Goal: Find specific page/section: Find specific page/section

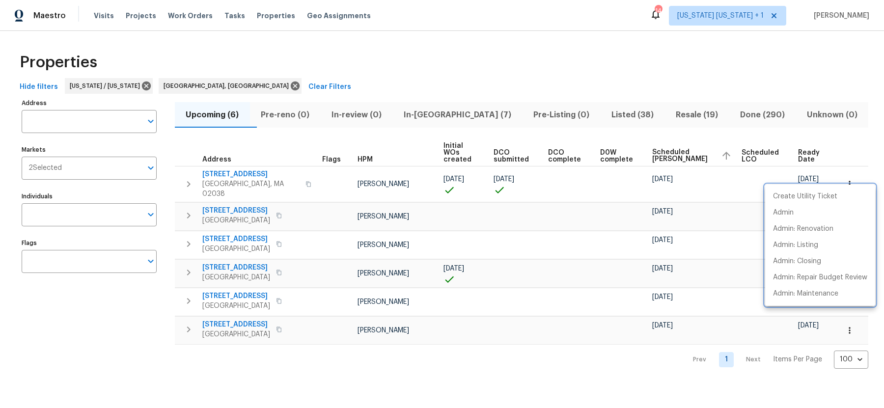
click at [435, 114] on div at bounding box center [442, 204] width 884 height 408
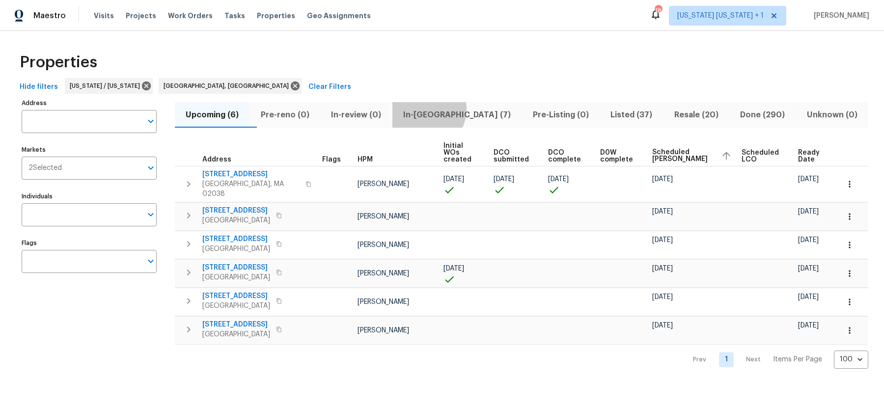
click at [440, 109] on span "In-reno (7)" at bounding box center [457, 115] width 118 height 14
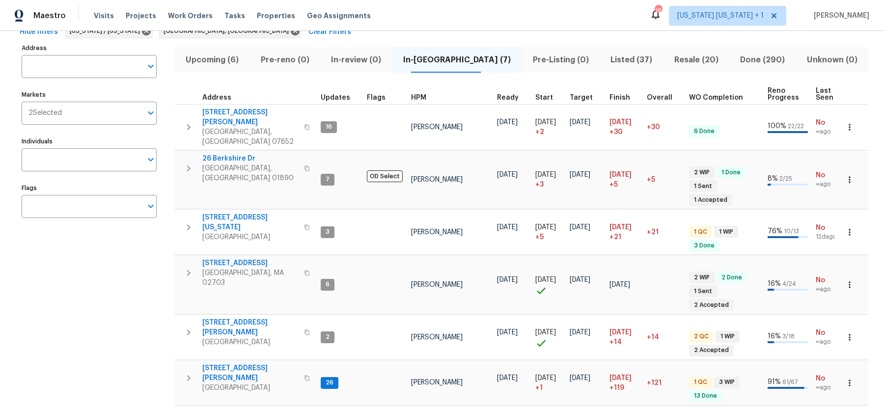
scroll to position [79, 0]
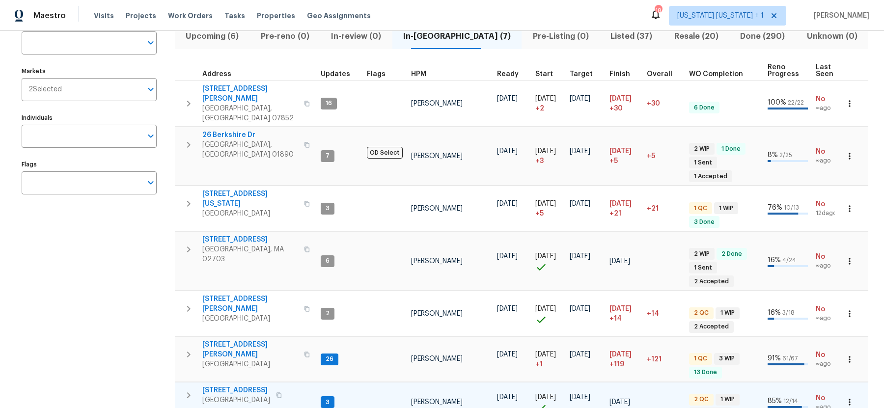
click at [232, 395] on span "North Brunswick, NJ 08902" at bounding box center [236, 400] width 68 height 10
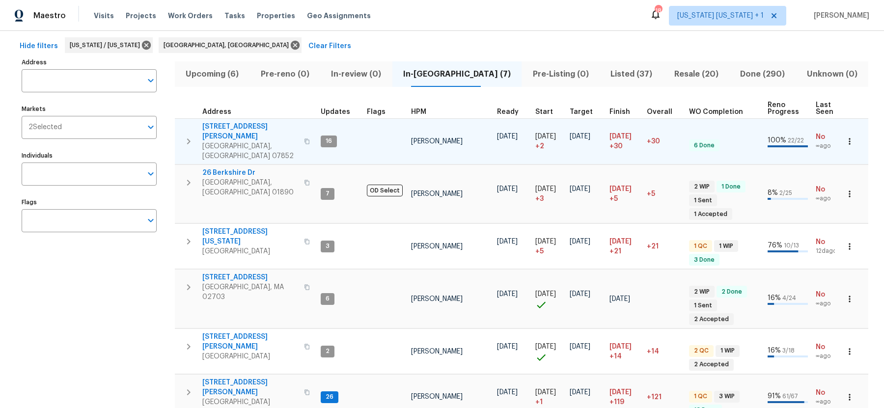
scroll to position [38, 0]
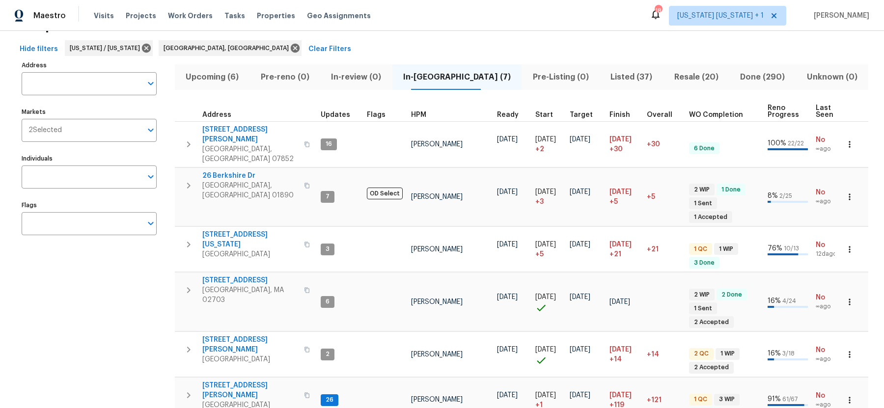
click at [743, 72] on span "Done (290)" at bounding box center [762, 77] width 55 height 14
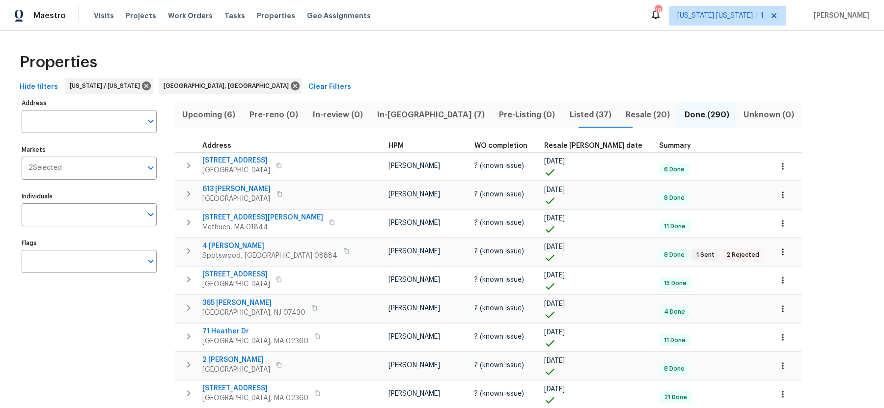
click at [544, 145] on span "Resale COE date" at bounding box center [593, 145] width 98 height 7
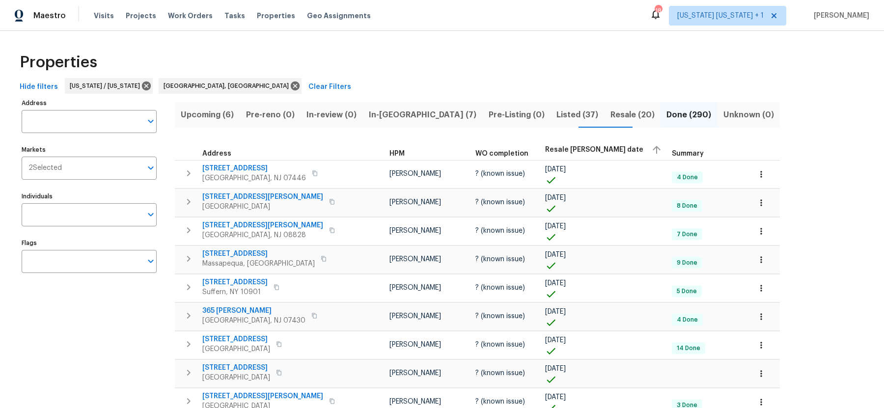
click at [545, 145] on div "Resale COE date" at bounding box center [604, 149] width 119 height 15
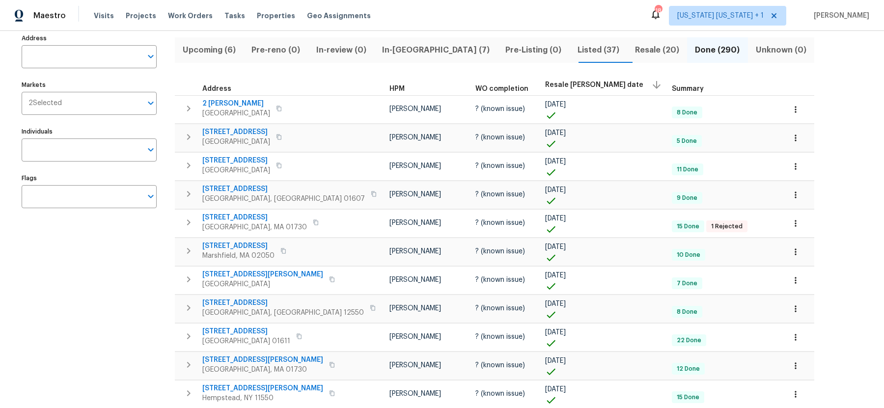
scroll to position [75, 0]
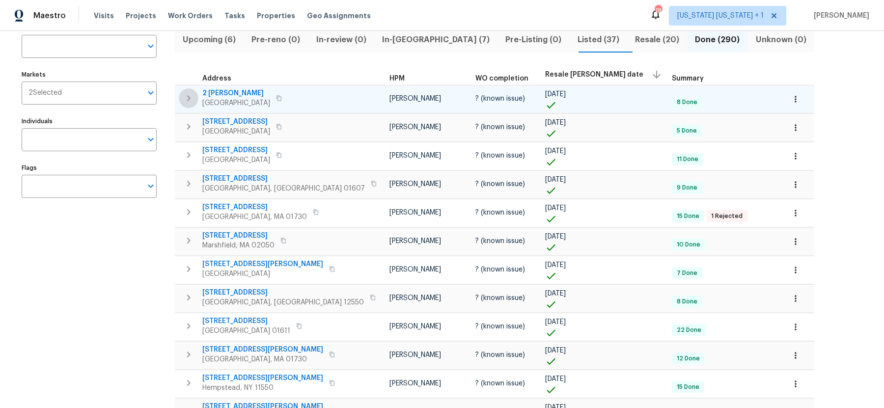
click at [191, 96] on icon "button" at bounding box center [189, 98] width 12 height 12
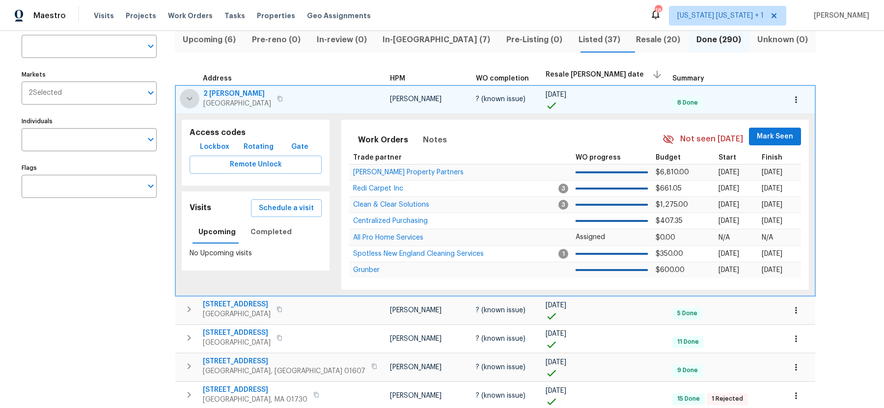
click at [190, 99] on icon "button" at bounding box center [190, 99] width 12 height 12
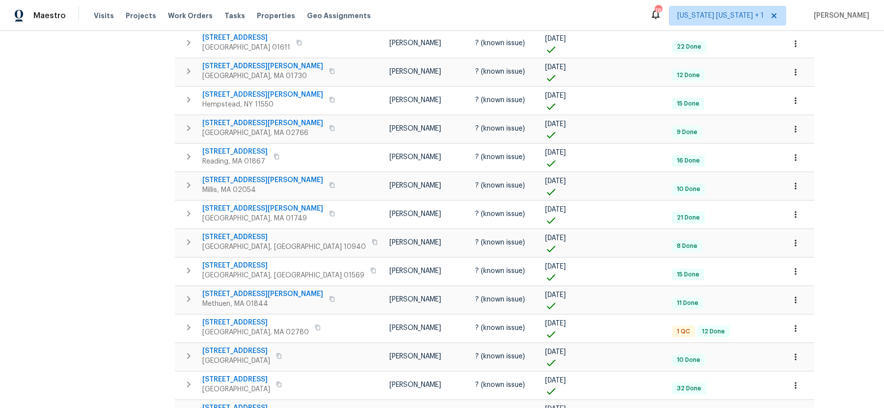
scroll to position [360, 0]
